Goal: Task Accomplishment & Management: Manage account settings

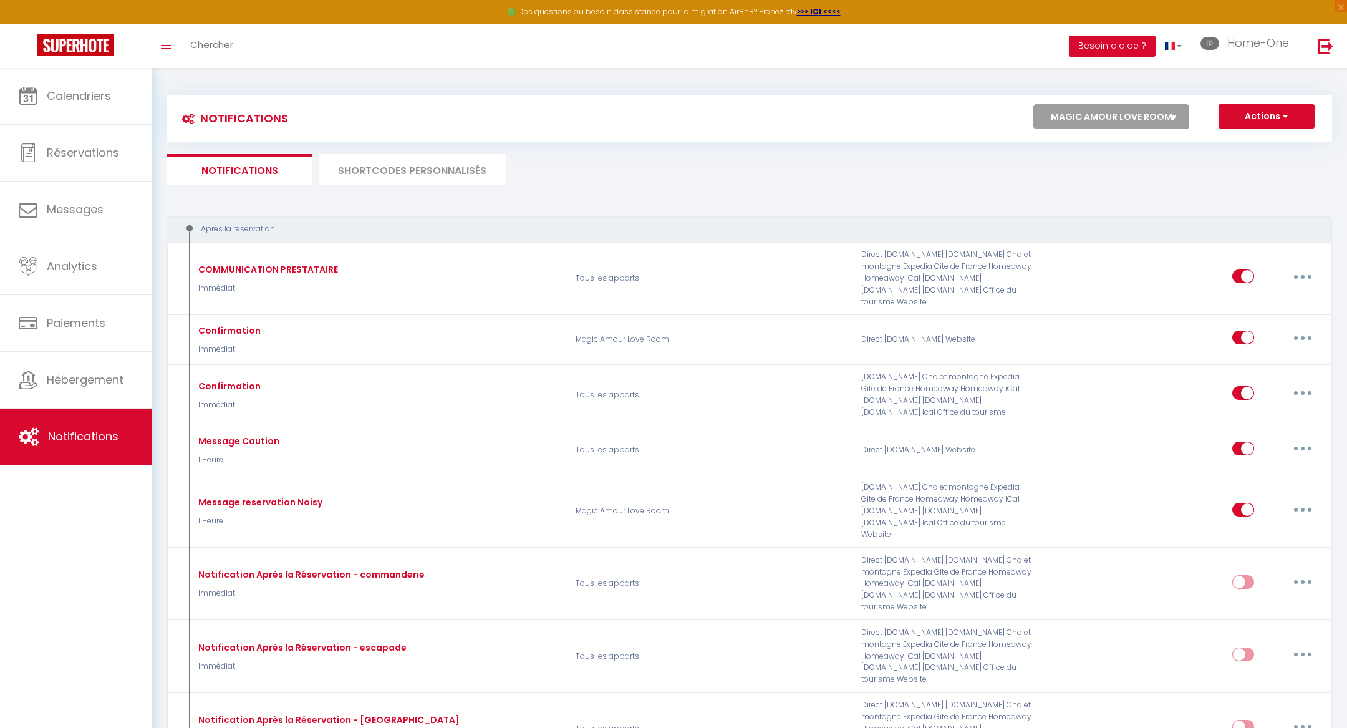
click at [1100, 124] on select "Tous les apparts ★ DUPLEX VAUBAN ★ PARKING ★ CALME ★ Home-One Magic Amour Love …" at bounding box center [1112, 116] width 156 height 25
select select "63690"
click at [1034, 104] on select "Tous les apparts ★ DUPLEX VAUBAN ★ PARKING ★ CALME ★ Home-One Magic Amour Love …" at bounding box center [1112, 116] width 156 height 25
checkbox input "false"
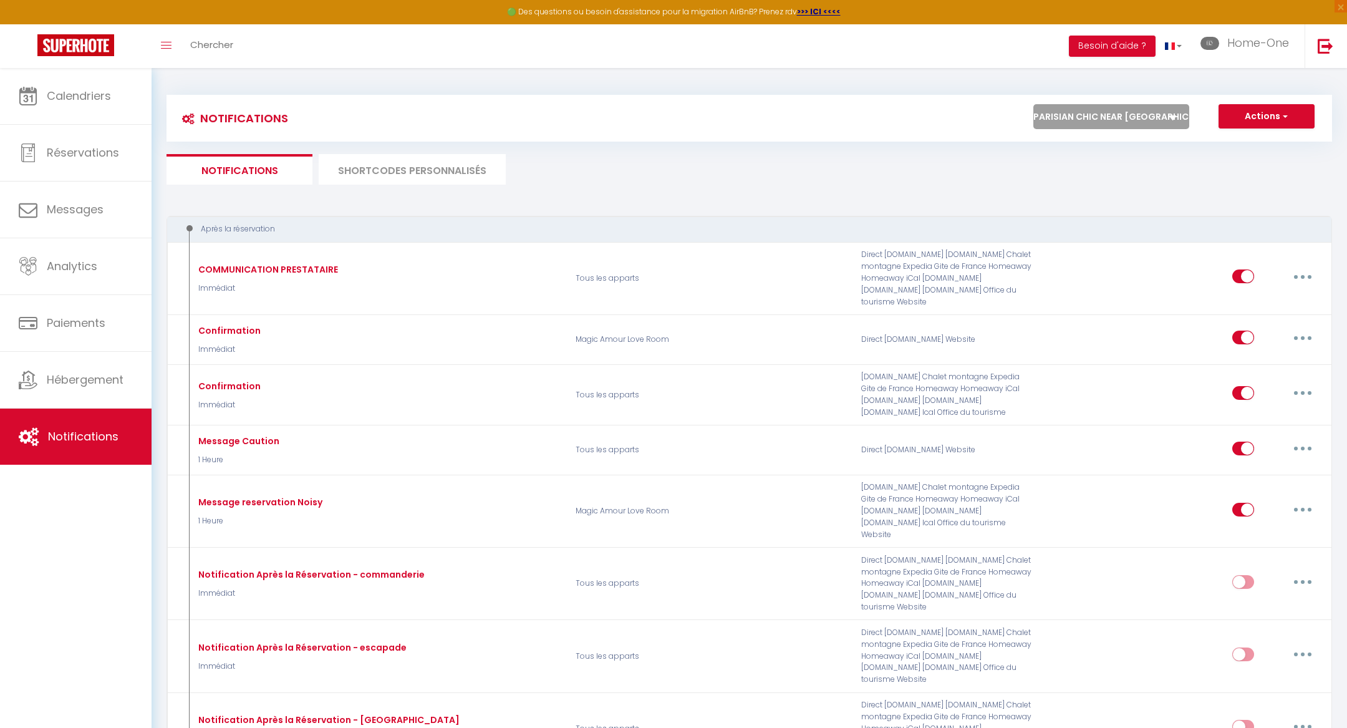
checkbox input "false"
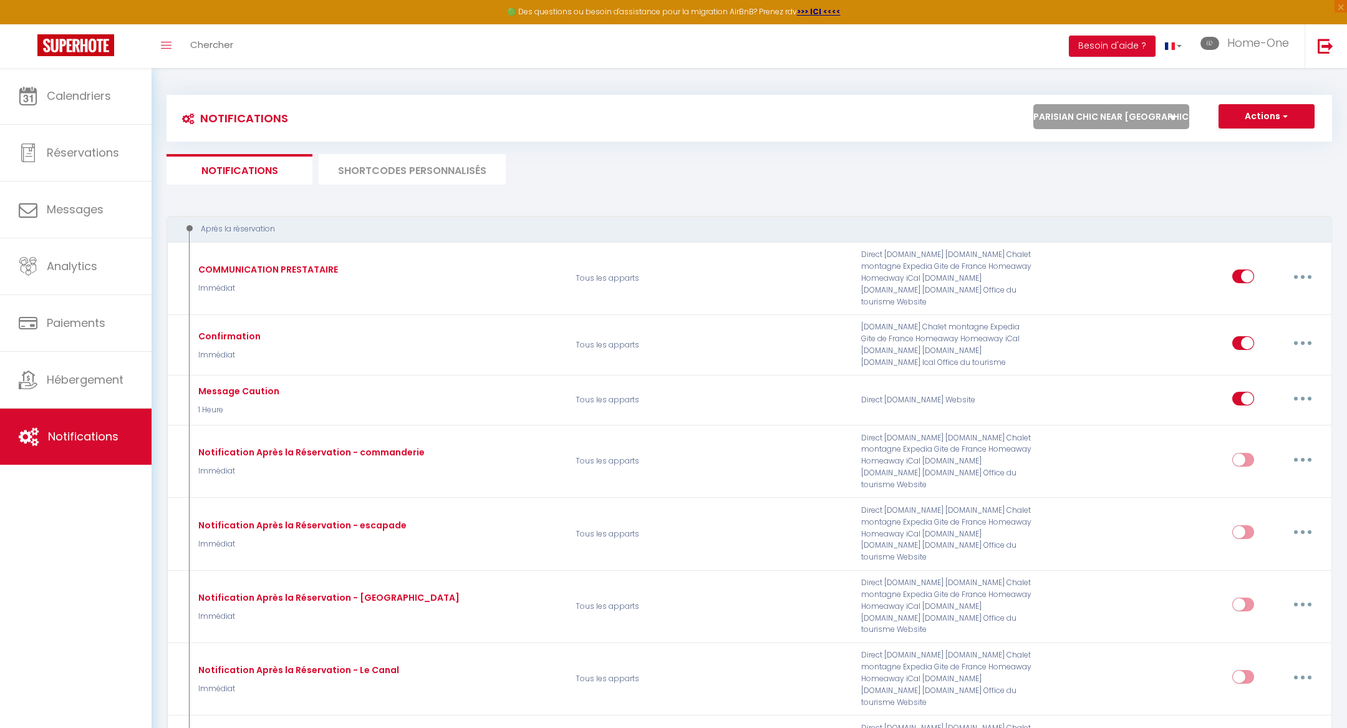
drag, startPoint x: 69, startPoint y: 85, endPoint x: 205, endPoint y: 3, distance: 158.7
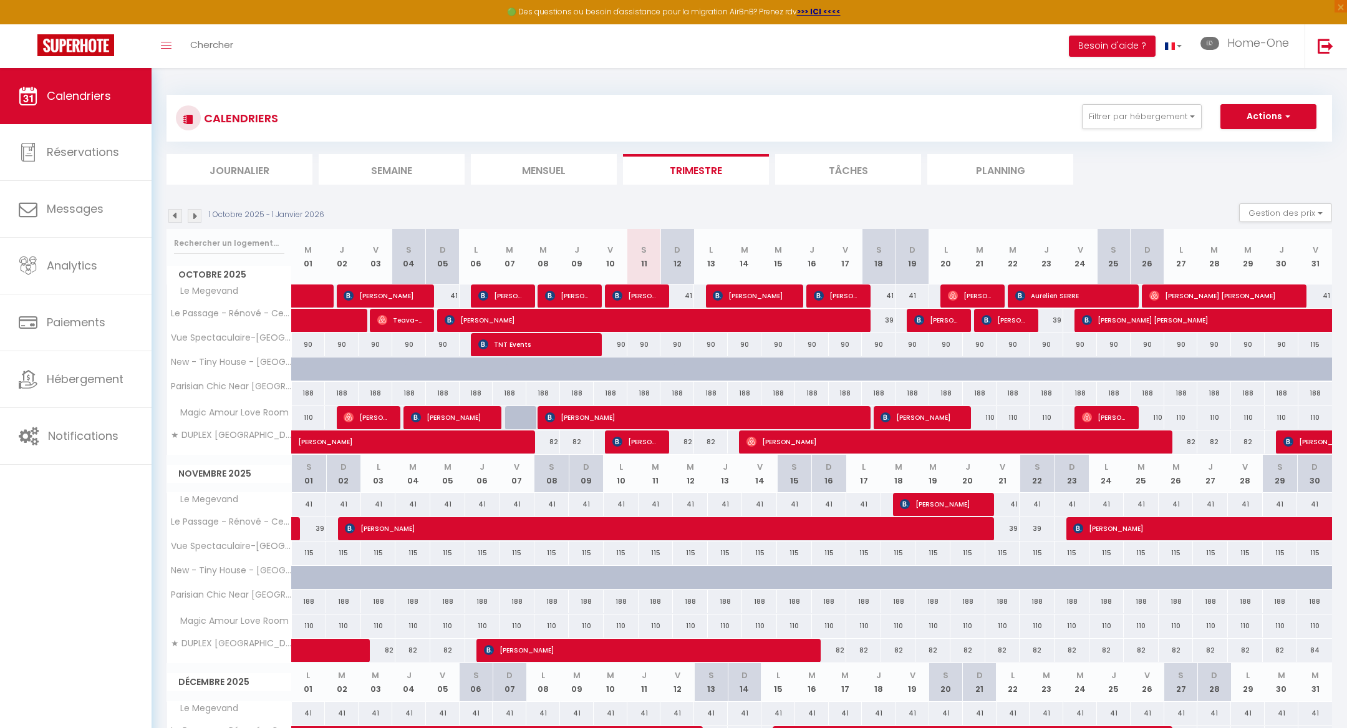
click at [176, 215] on img at bounding box center [175, 216] width 14 height 14
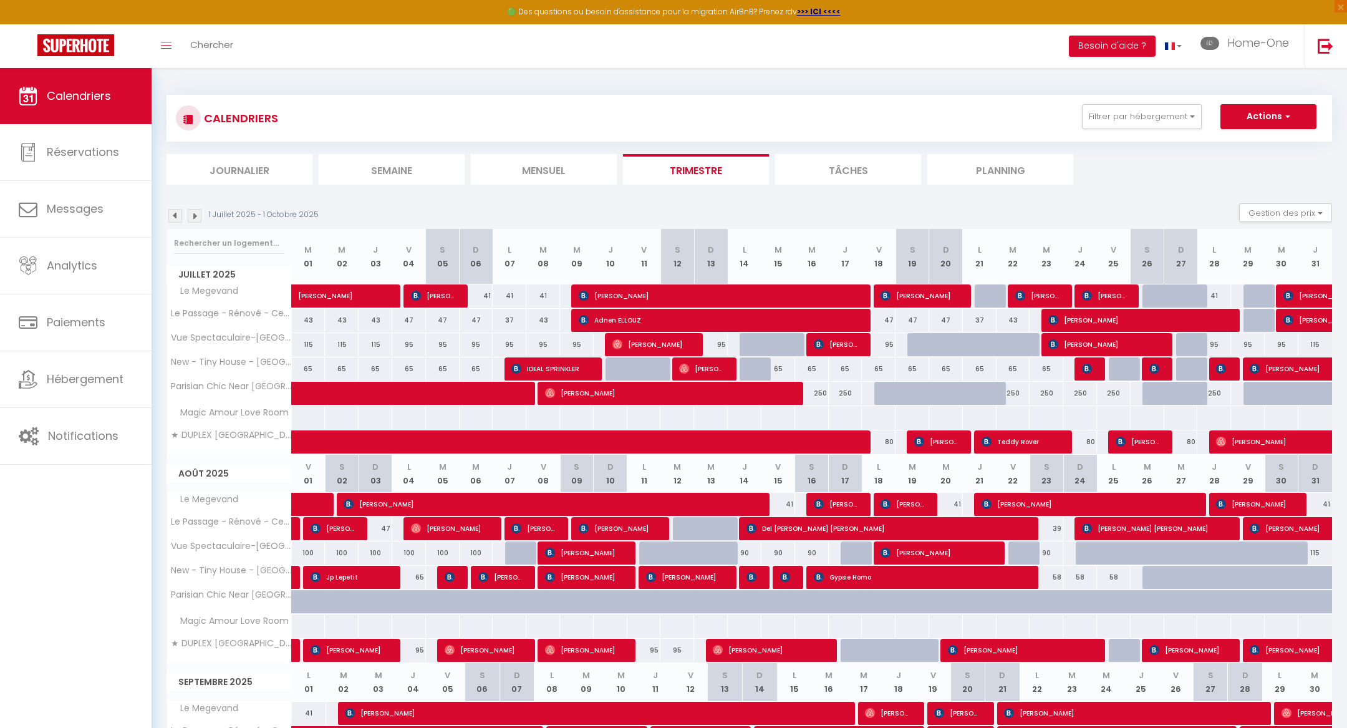
click at [195, 214] on img at bounding box center [195, 216] width 14 height 14
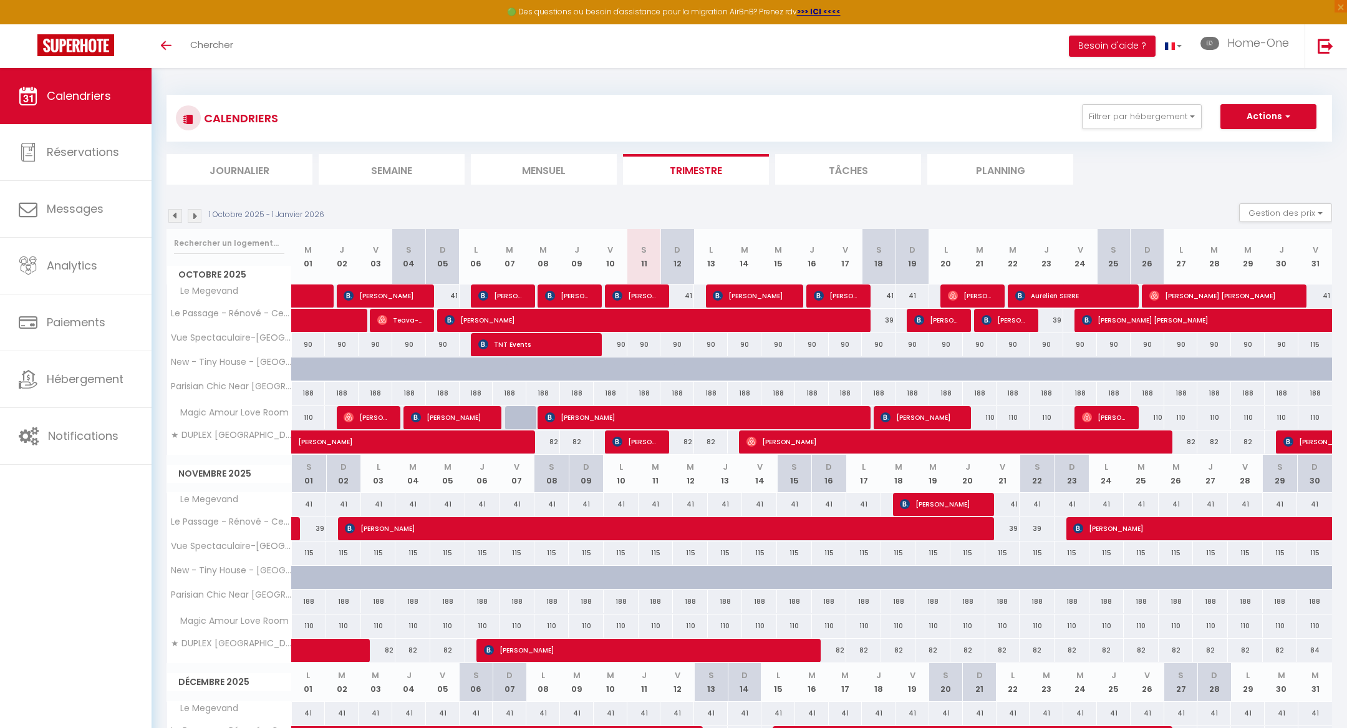
click at [283, 172] on li "Journalier" at bounding box center [240, 169] width 146 height 31
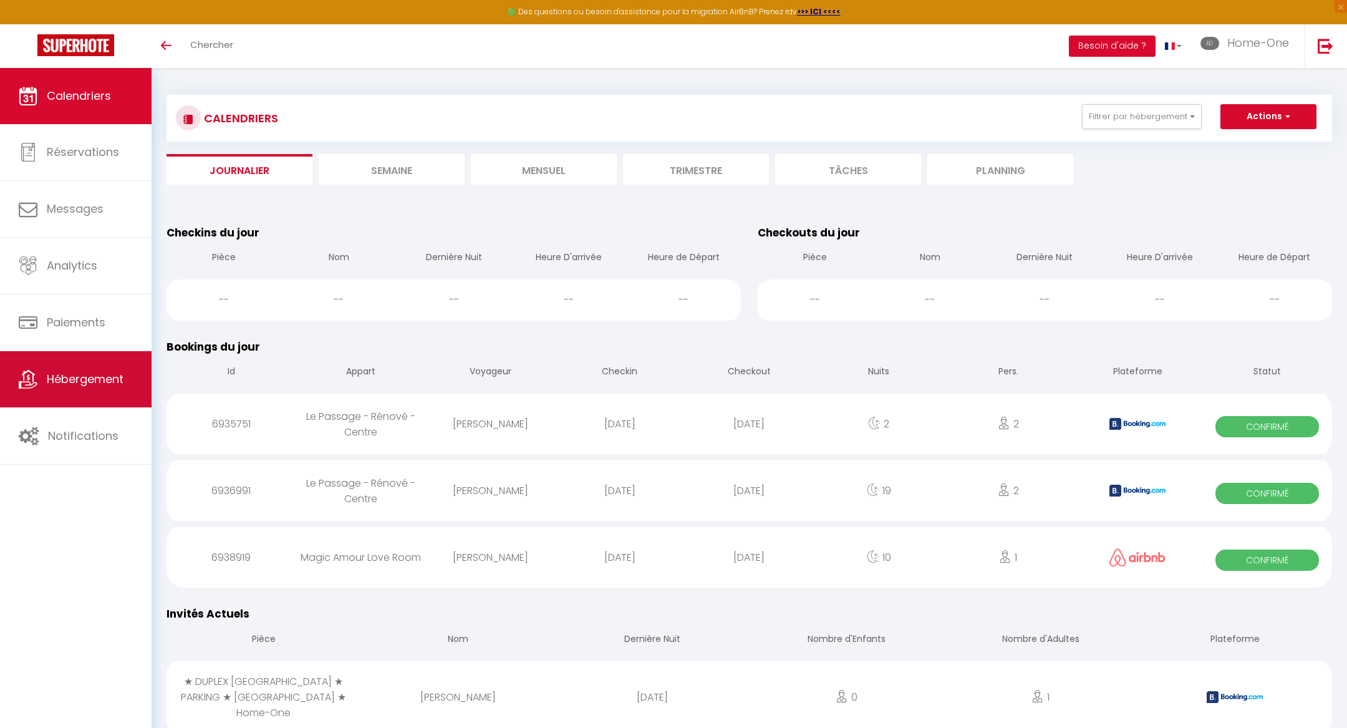
click at [114, 381] on span "Hébergement" at bounding box center [85, 379] width 77 height 16
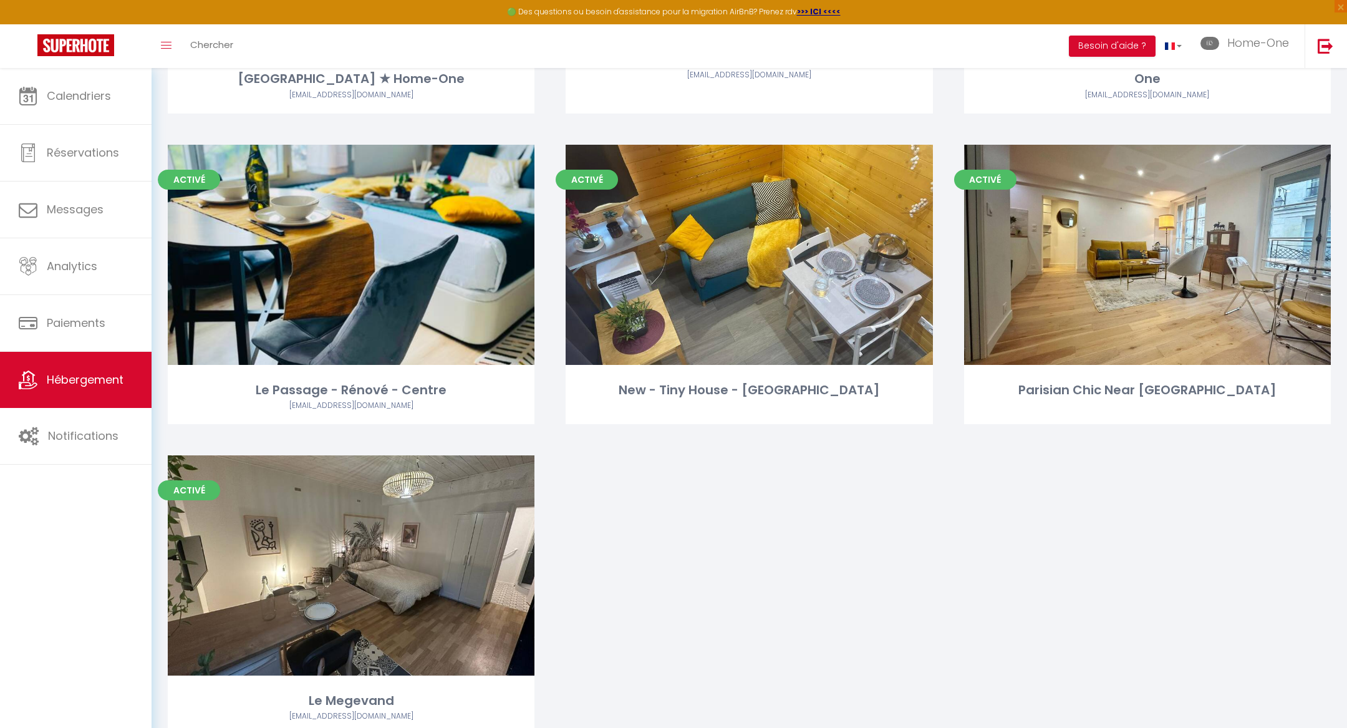
scroll to position [349, 0]
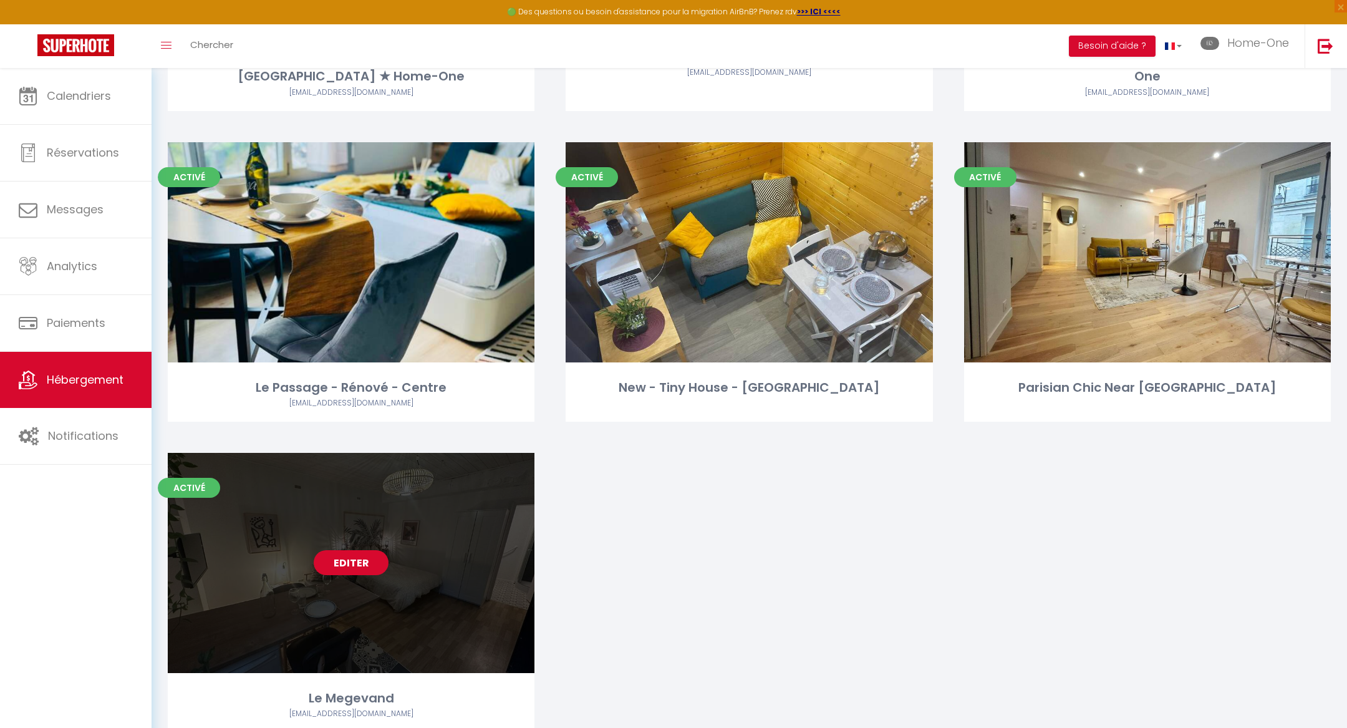
click at [347, 550] on link "Editer" at bounding box center [351, 562] width 75 height 25
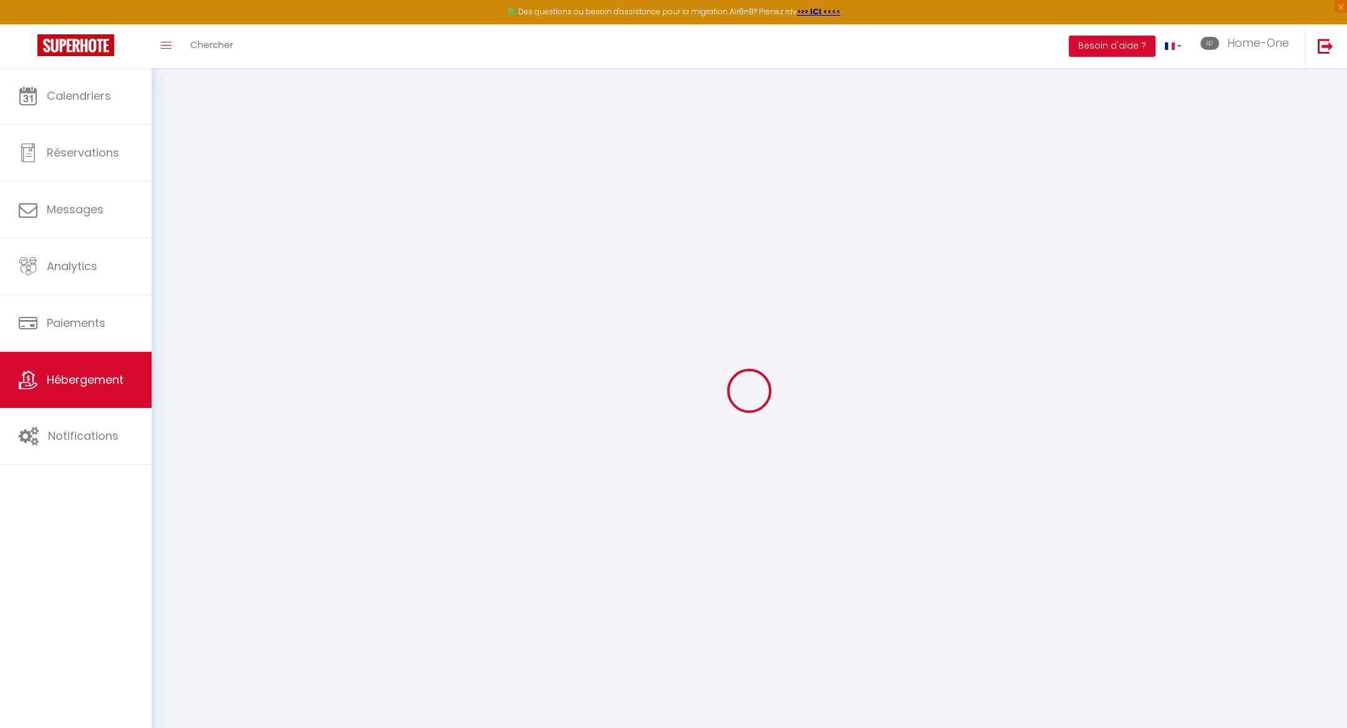
select select
checkbox input "false"
checkbox input "true"
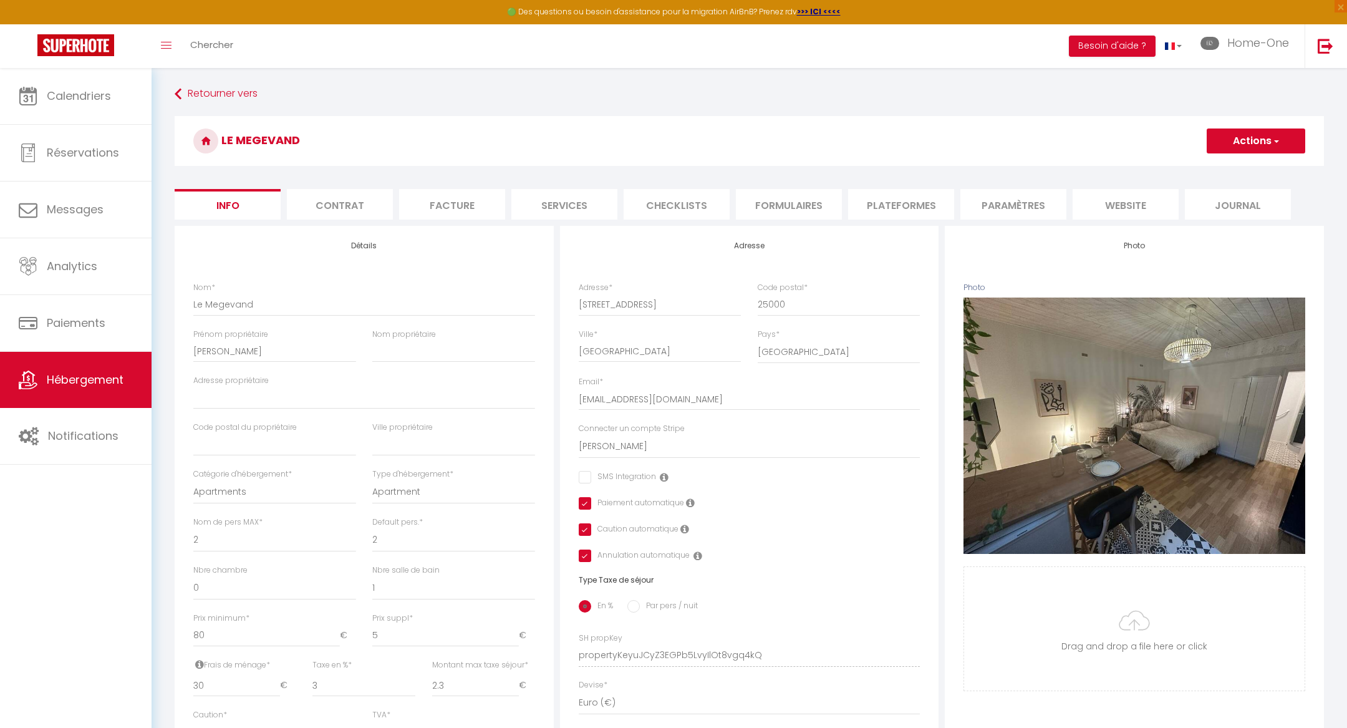
click at [370, 200] on li "Contrat" at bounding box center [340, 204] width 106 height 31
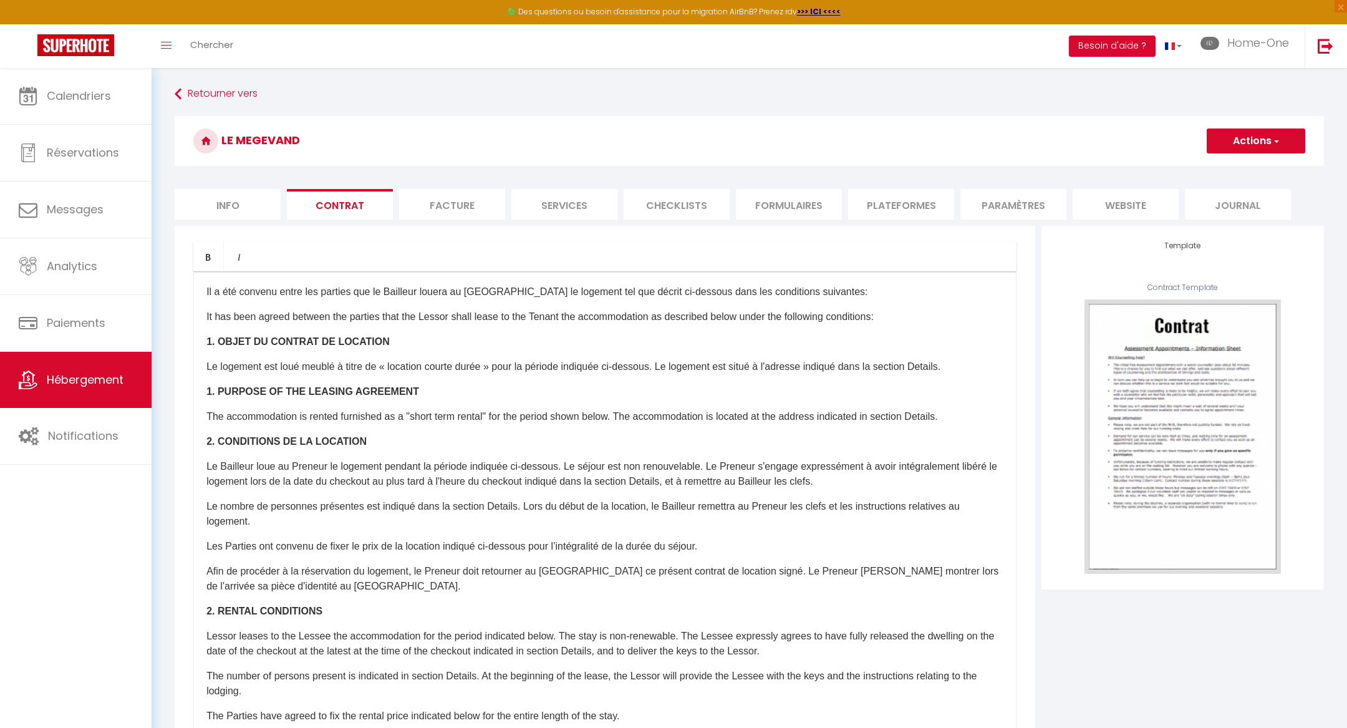
click at [425, 201] on li "Facture" at bounding box center [452, 204] width 106 height 31
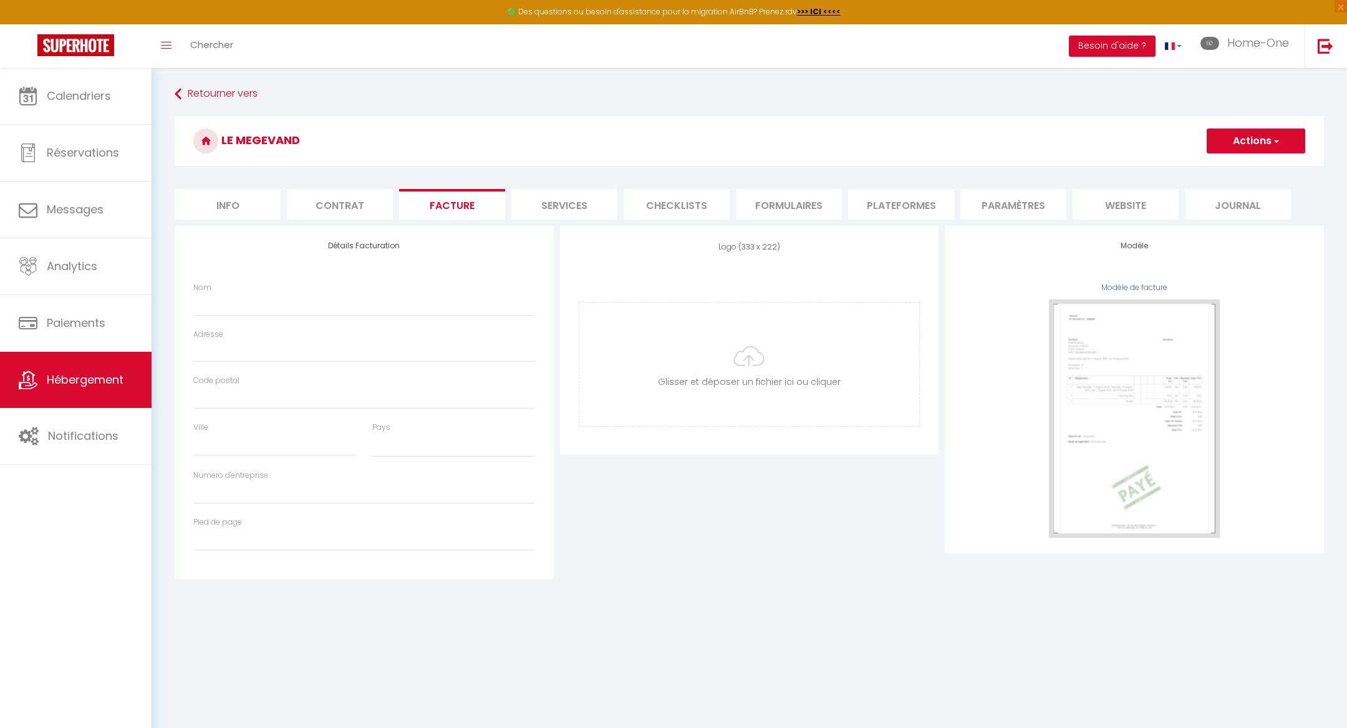
select select
click at [556, 205] on li "Services" at bounding box center [565, 204] width 106 height 31
select select
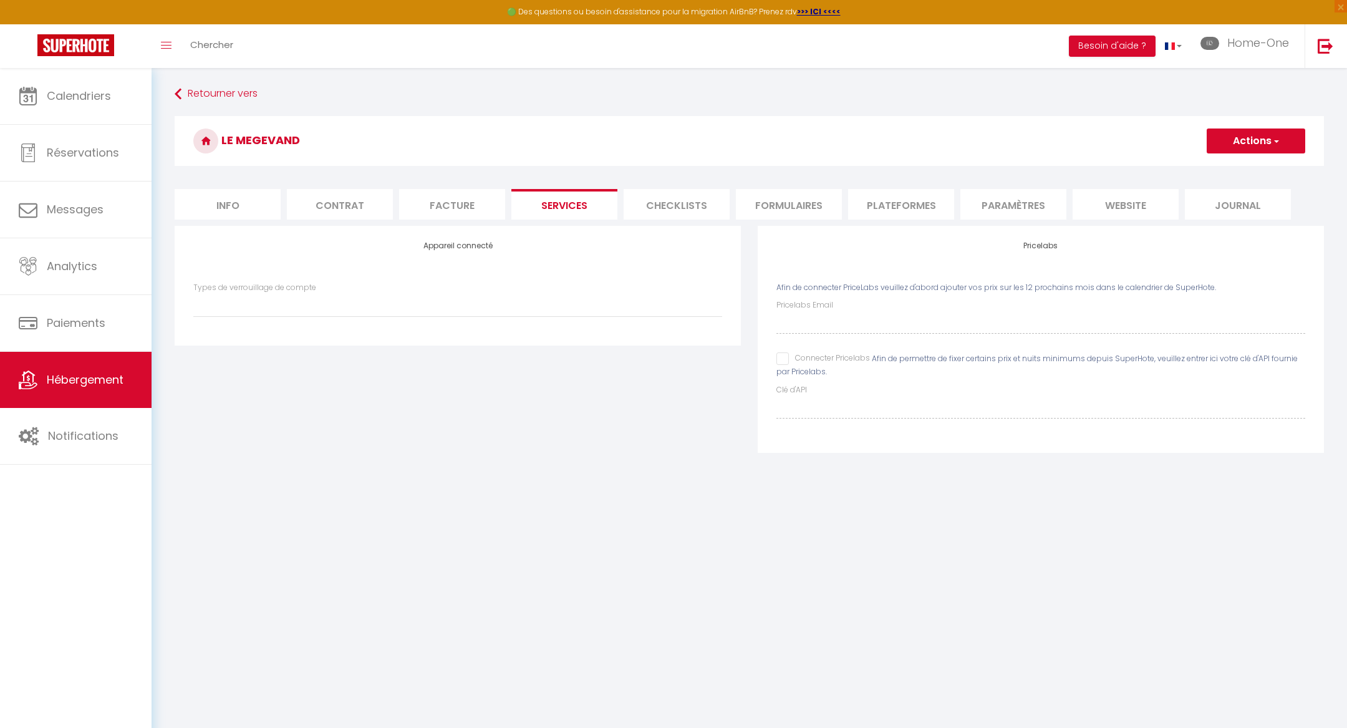
click at [669, 197] on li "Checklists" at bounding box center [677, 204] width 106 height 31
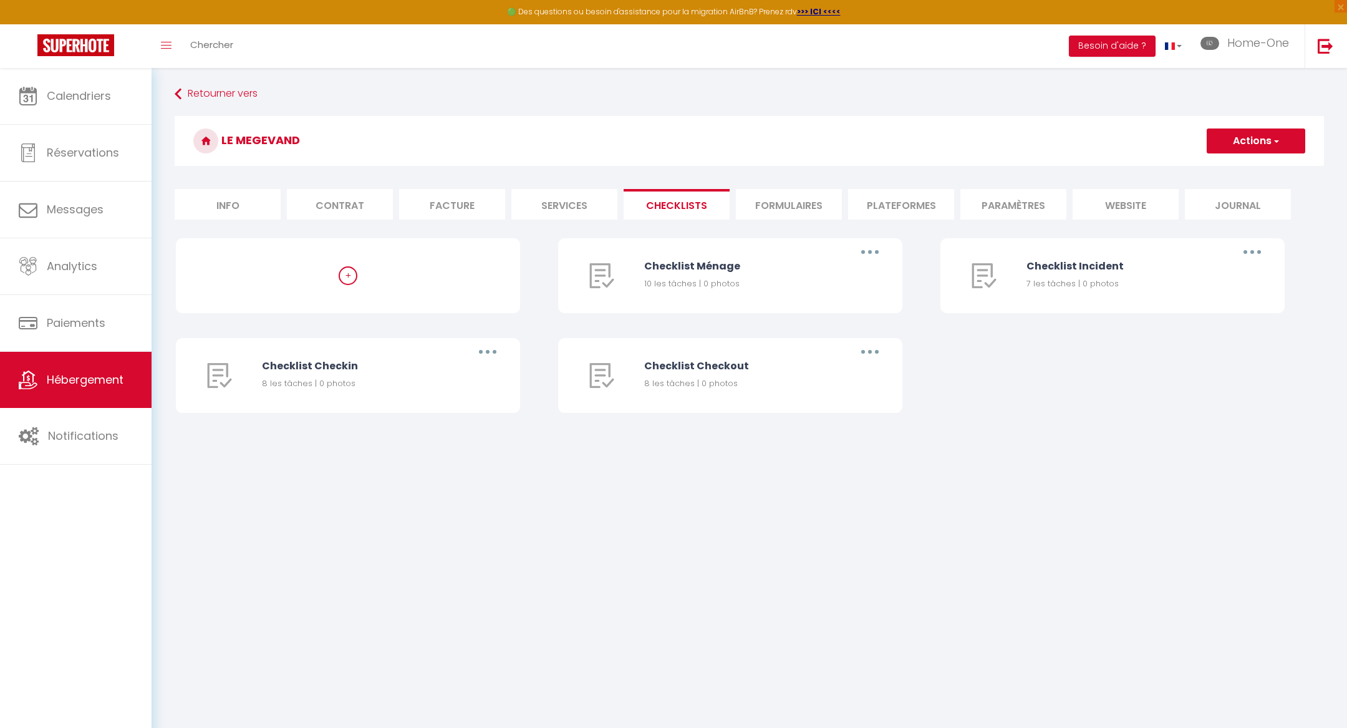
click at [782, 195] on li "Formulaires" at bounding box center [789, 204] width 106 height 31
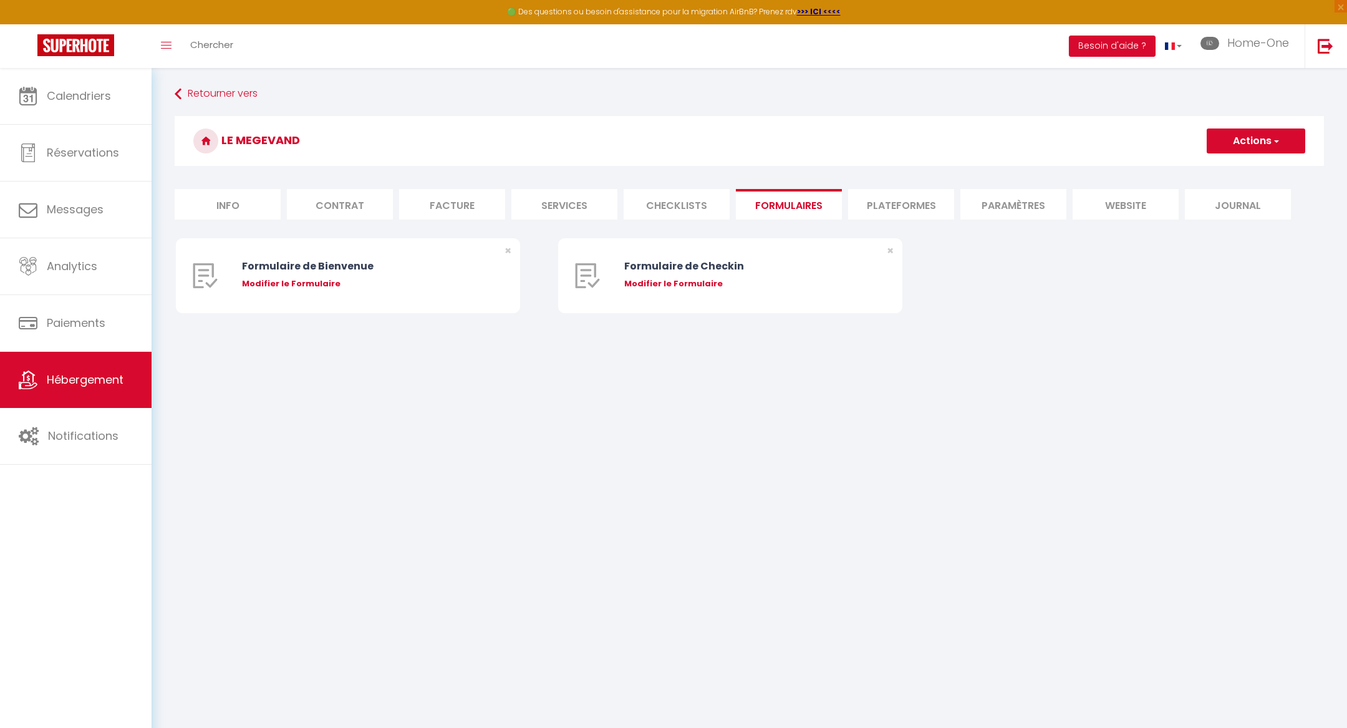
click at [915, 201] on li "Plateformes" at bounding box center [901, 204] width 106 height 31
select select
